Goal: Transaction & Acquisition: Purchase product/service

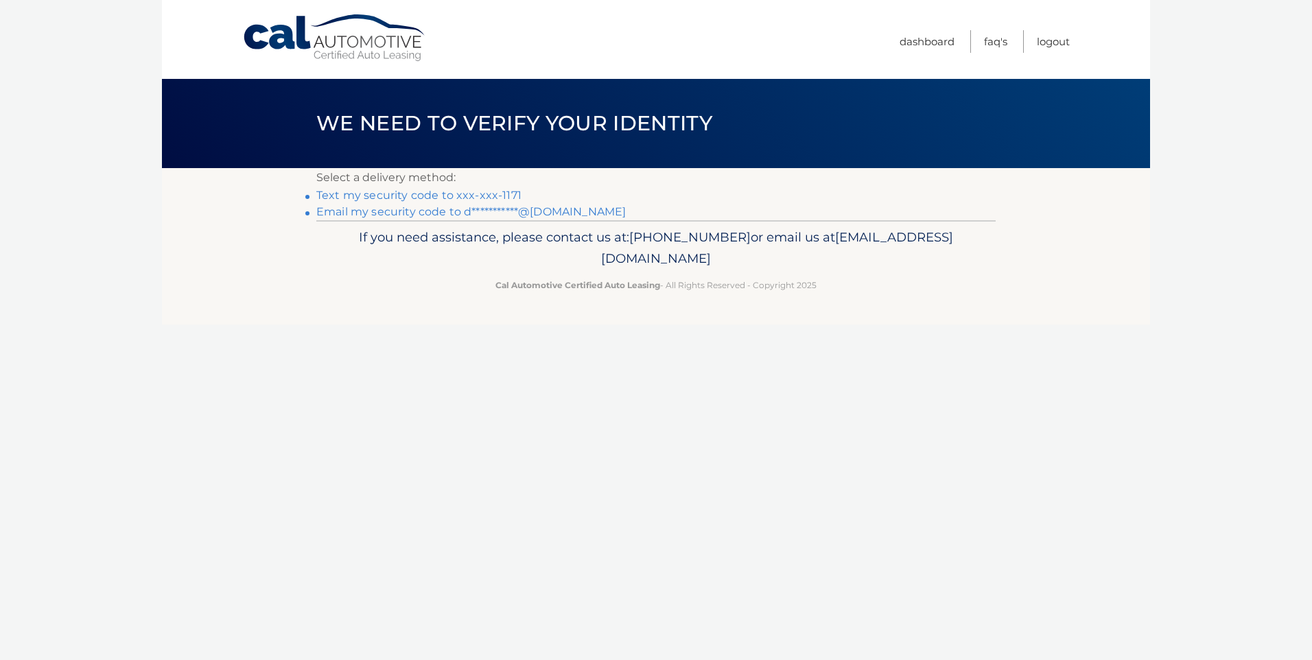
click at [449, 194] on link "Text my security code to xxx-xxx-1171" at bounding box center [418, 195] width 205 height 13
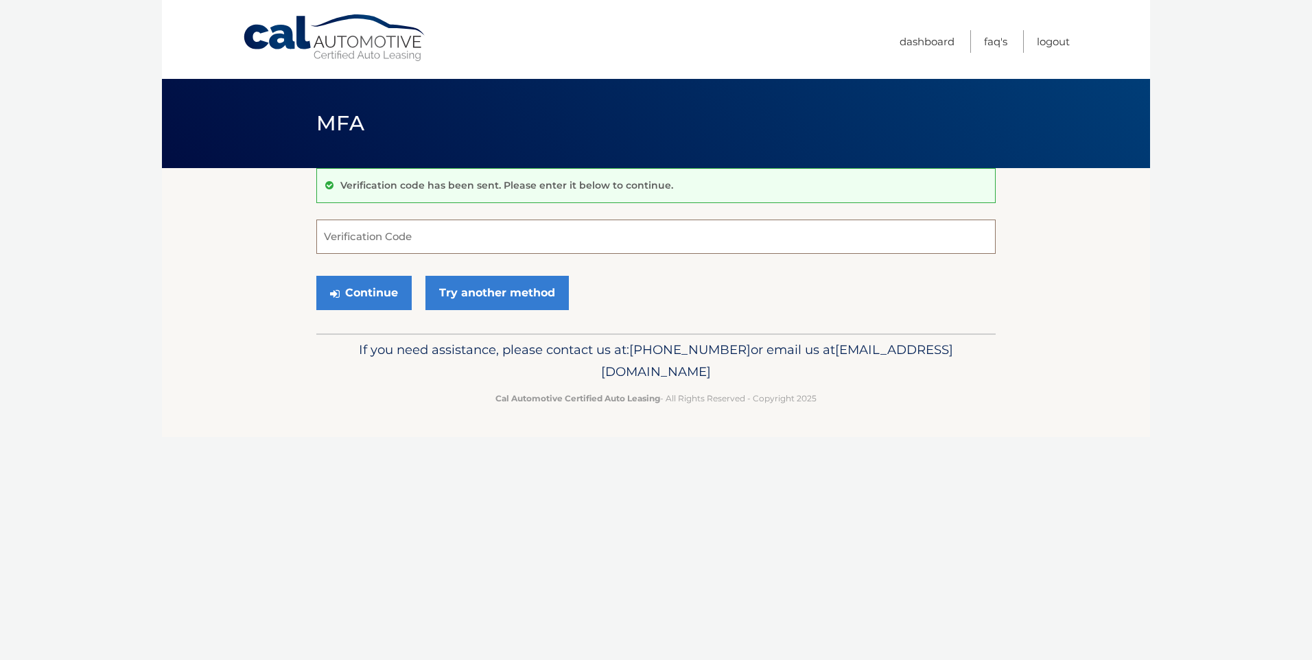
click at [349, 236] on input "Verification Code" at bounding box center [655, 237] width 679 height 34
type input "353959"
click at [386, 292] on button "Continue" at bounding box center [363, 293] width 95 height 34
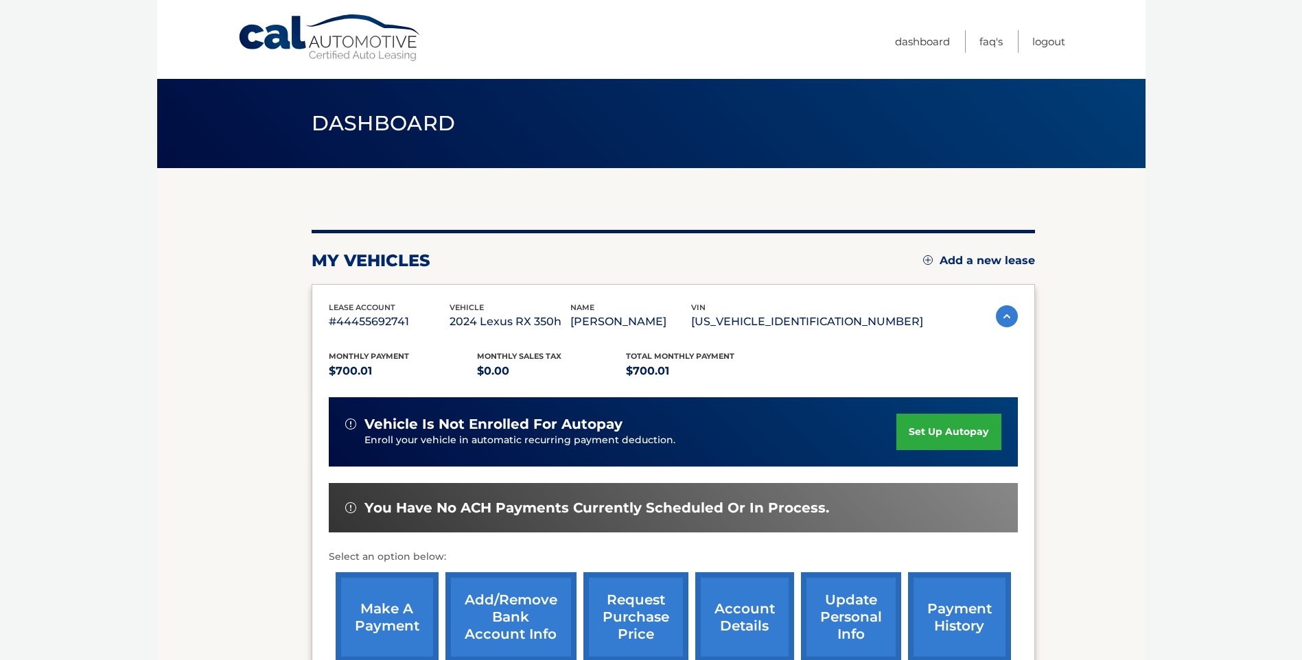
click at [401, 622] on link "make a payment" at bounding box center [387, 617] width 103 height 90
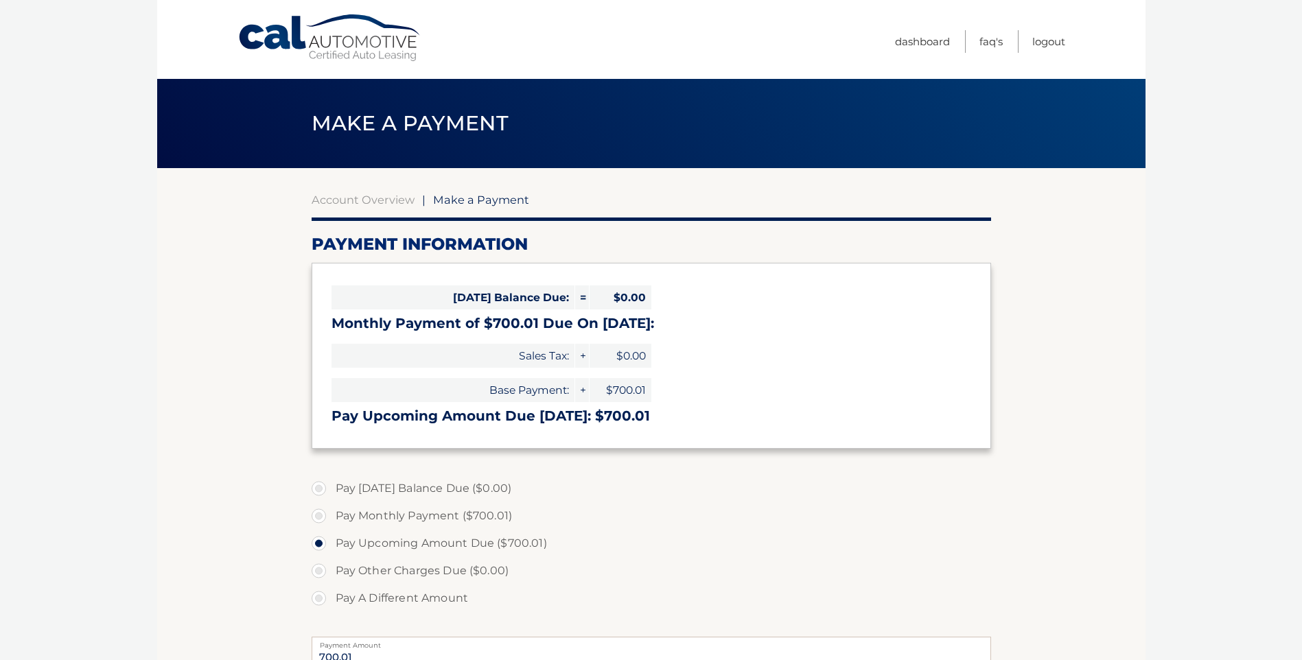
select select "ZGI0YzlkMmEtZjQ2Yi00Zjc5LTlmZWEtZGFkZTljYmIyMjM2"
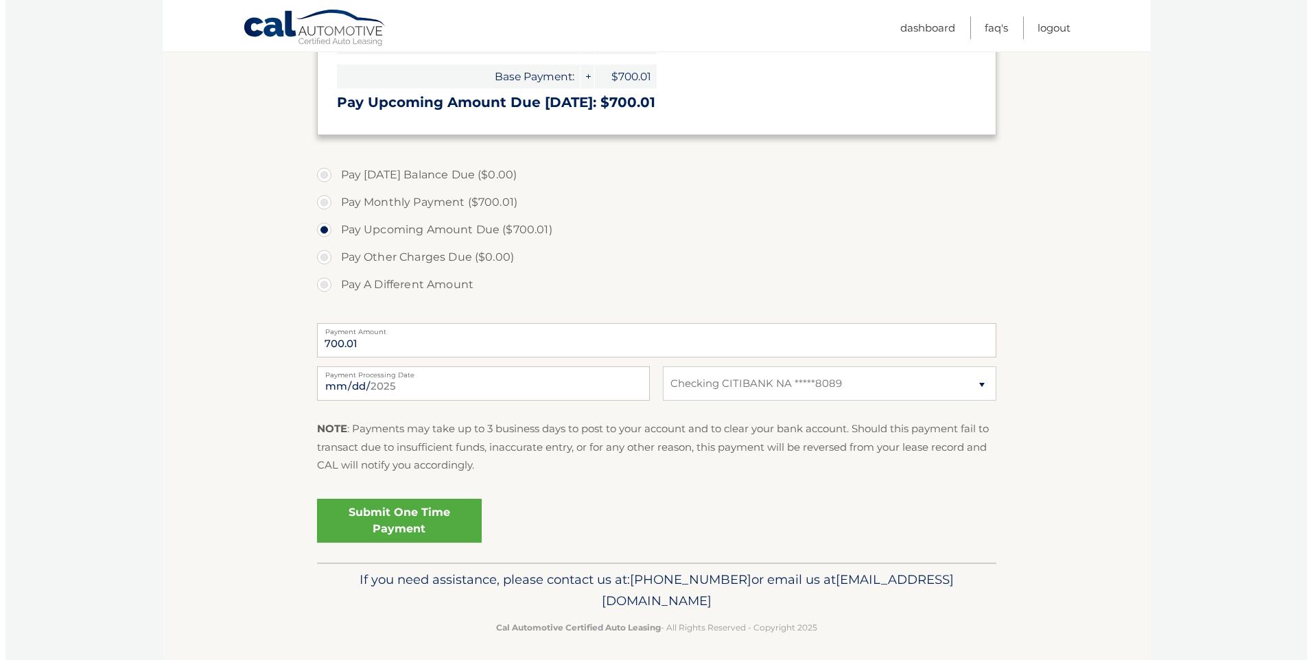
scroll to position [320, 0]
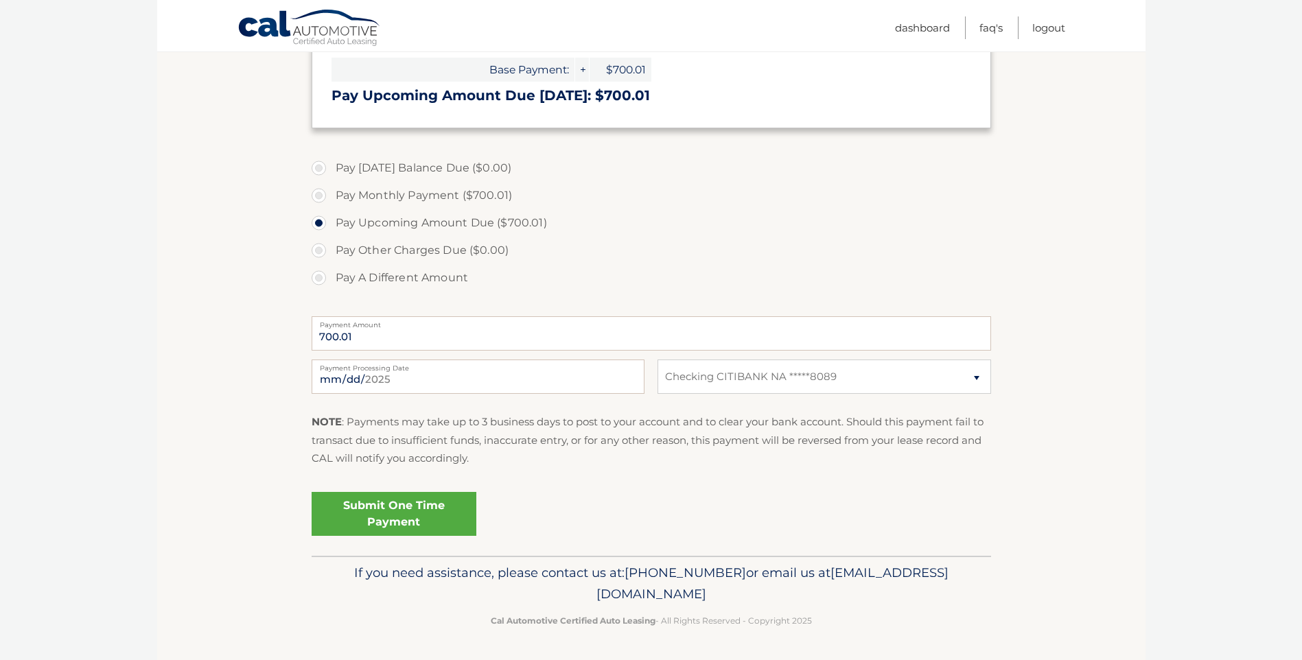
click at [388, 515] on link "Submit One Time Payment" at bounding box center [394, 514] width 165 height 44
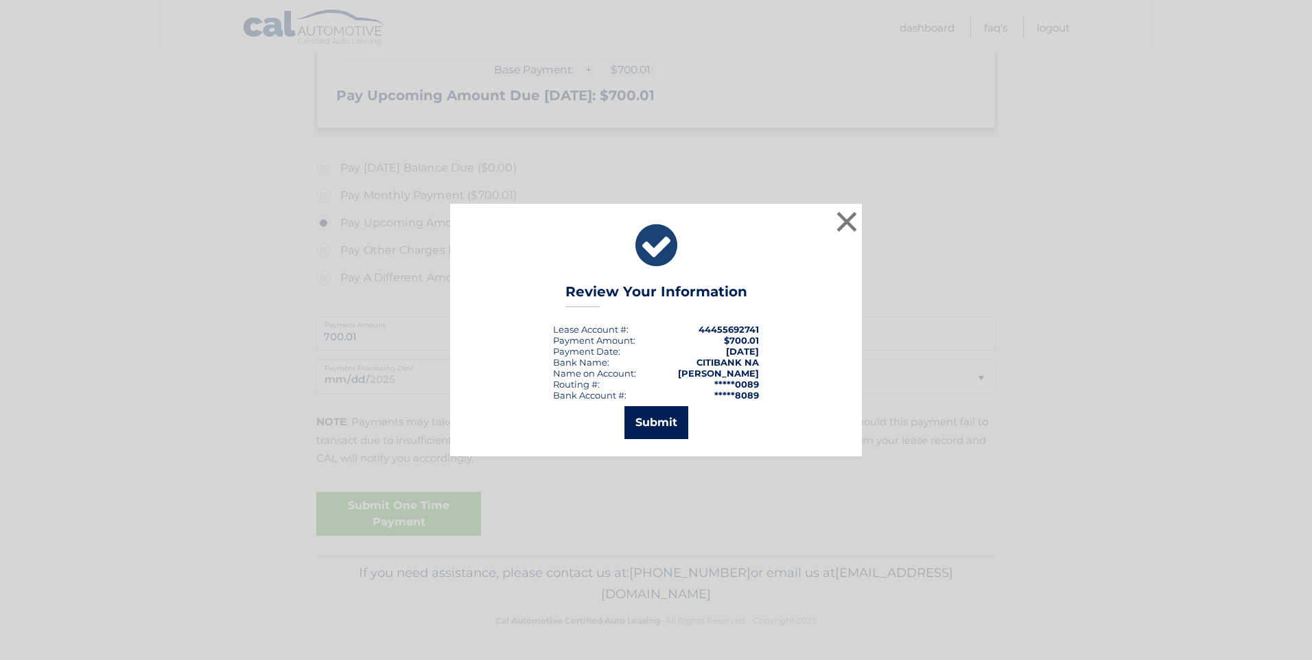
click at [641, 424] on button "Submit" at bounding box center [656, 422] width 64 height 33
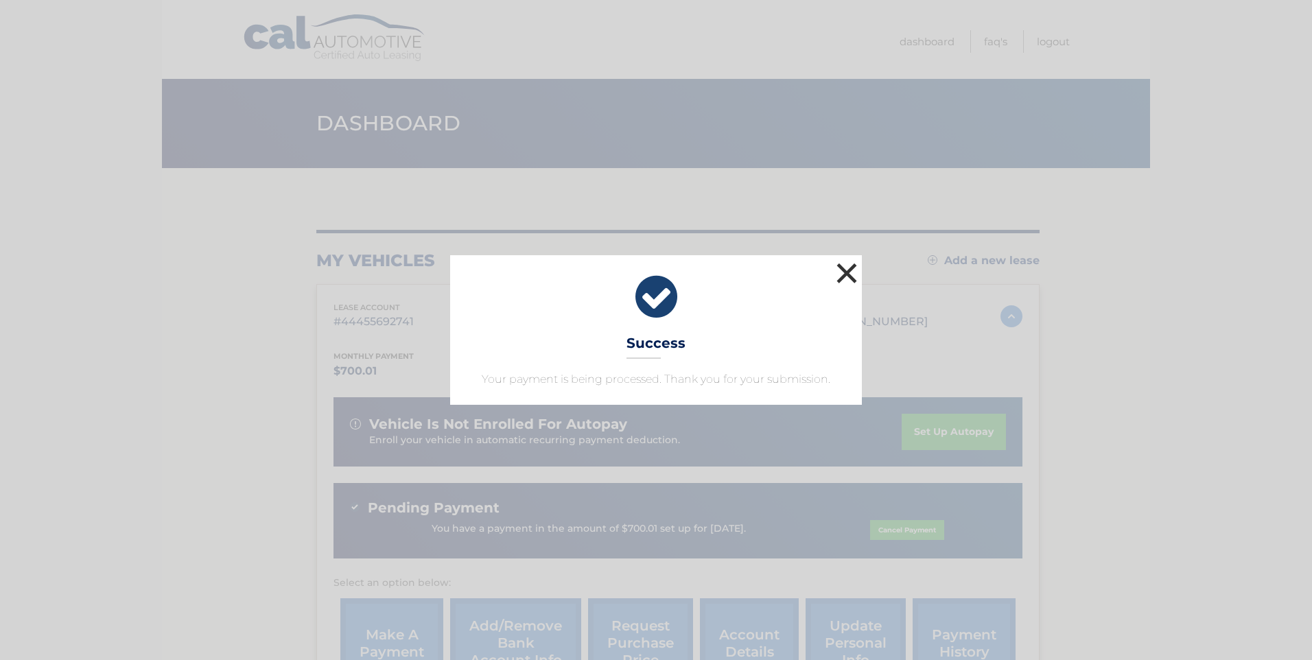
click at [847, 272] on button "×" at bounding box center [846, 272] width 27 height 27
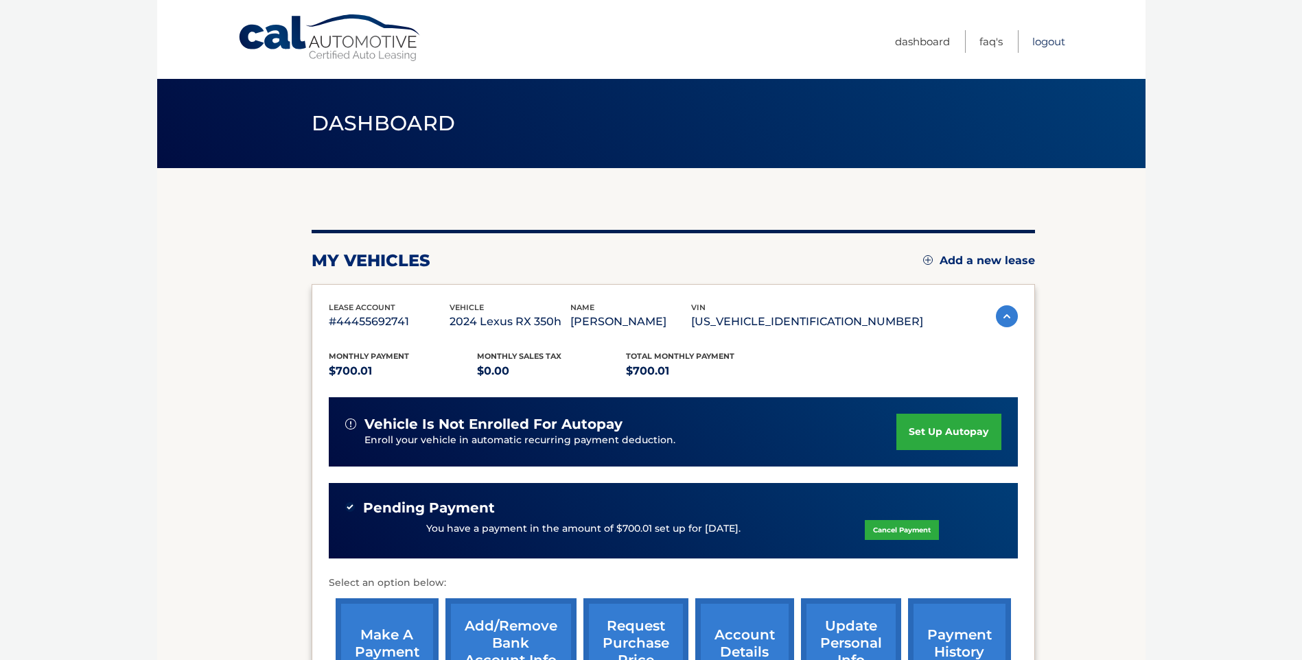
click at [1042, 39] on link "Logout" at bounding box center [1048, 41] width 33 height 23
